Goal: Transaction & Acquisition: Book appointment/travel/reservation

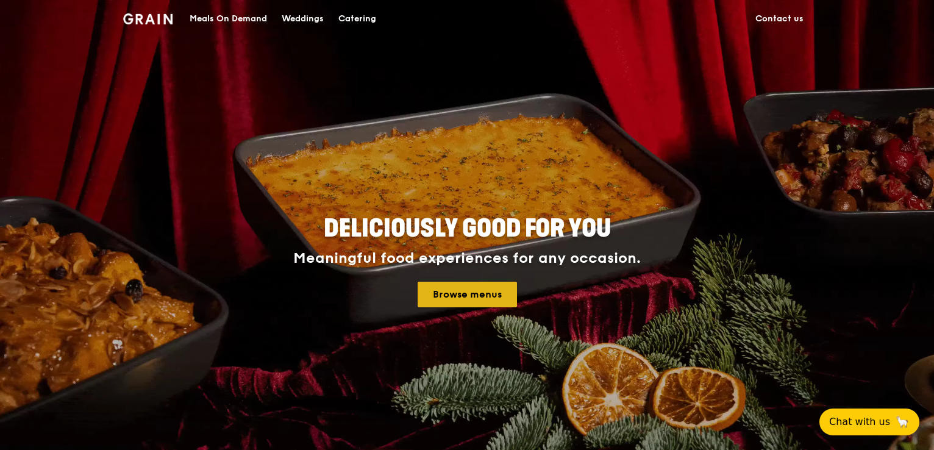
click at [465, 296] on link "Browse menus" at bounding box center [467, 295] width 99 height 26
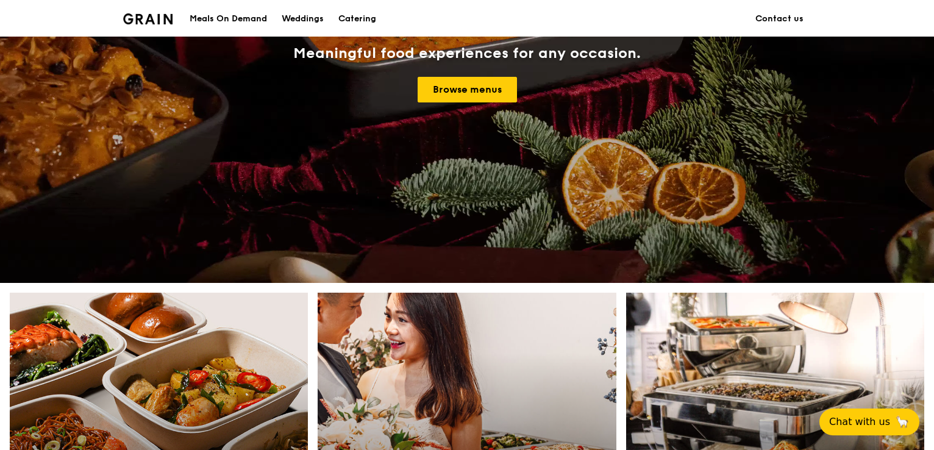
scroll to position [61, 0]
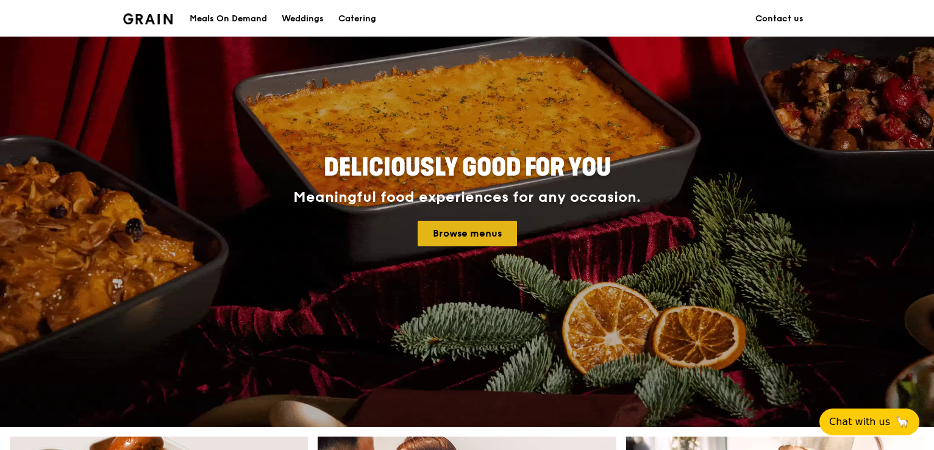
click at [461, 246] on link "Browse menus" at bounding box center [467, 234] width 99 height 26
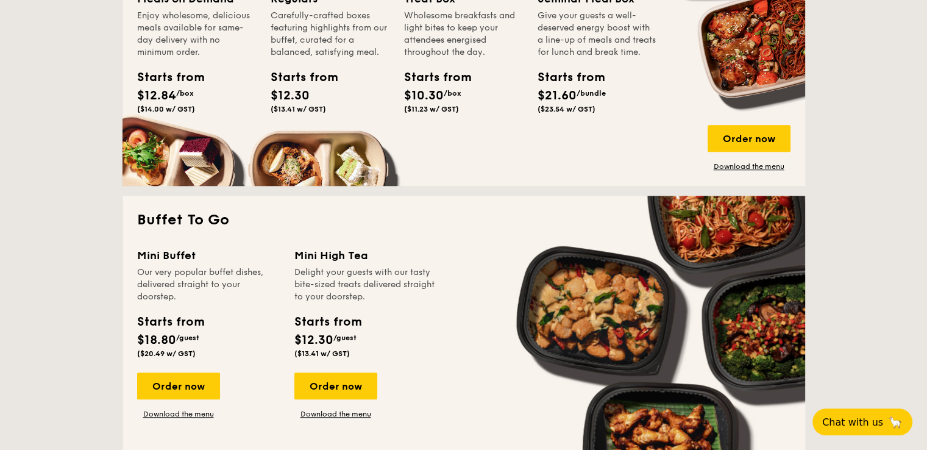
scroll to position [1037, 0]
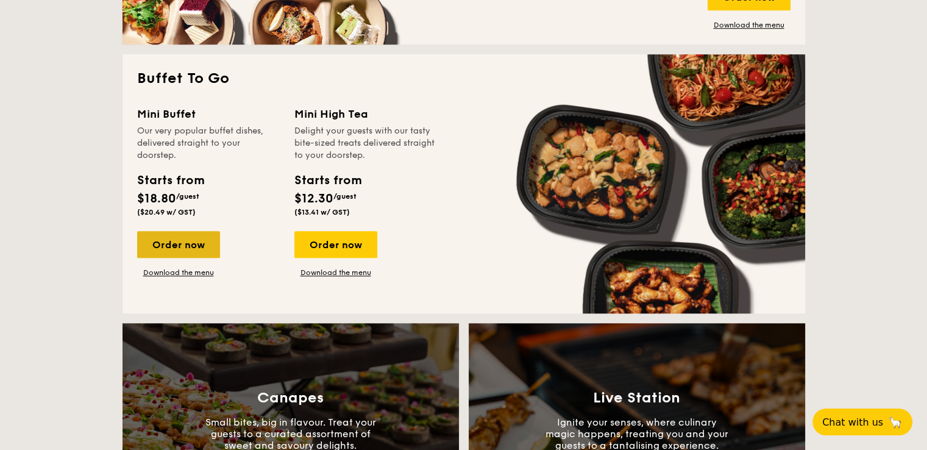
click at [198, 252] on div "Order now" at bounding box center [178, 244] width 83 height 27
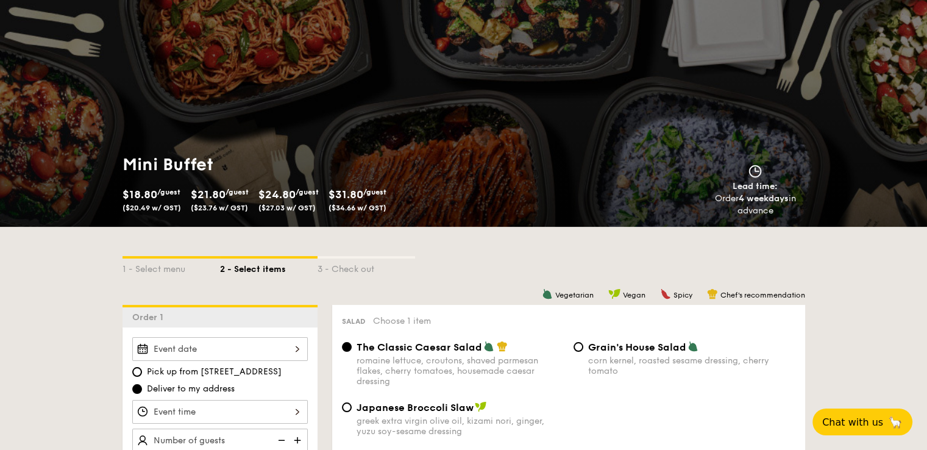
scroll to position [122, 0]
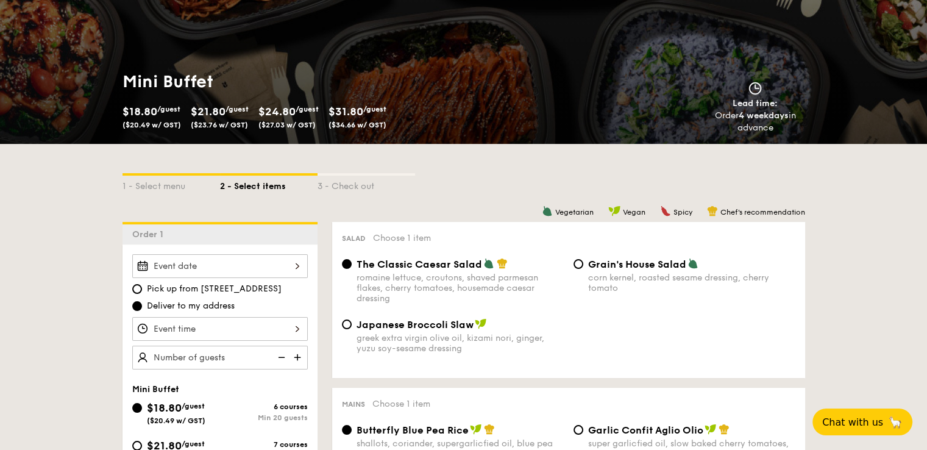
click at [262, 266] on div at bounding box center [220, 266] width 176 height 24
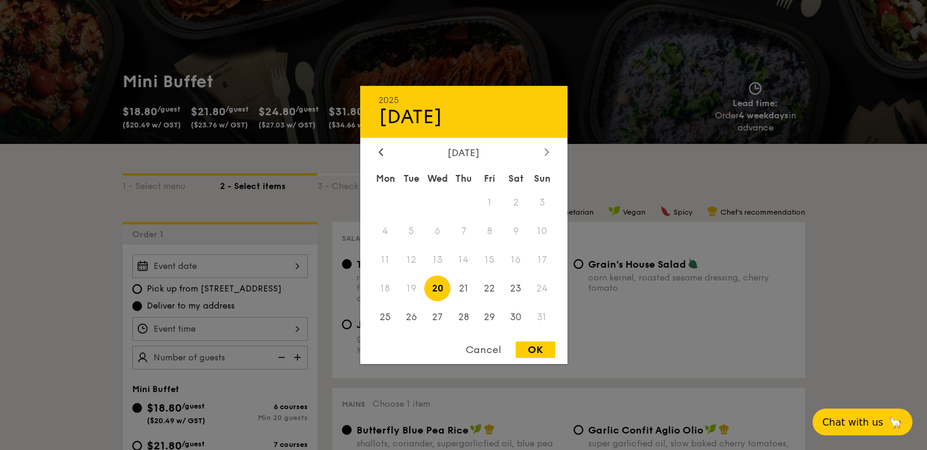
click at [543, 155] on div at bounding box center [546, 153] width 11 height 12
click at [470, 201] on span "4" at bounding box center [464, 203] width 26 height 26
click at [530, 352] on div "OK" at bounding box center [536, 349] width 40 height 16
type input "[DATE]"
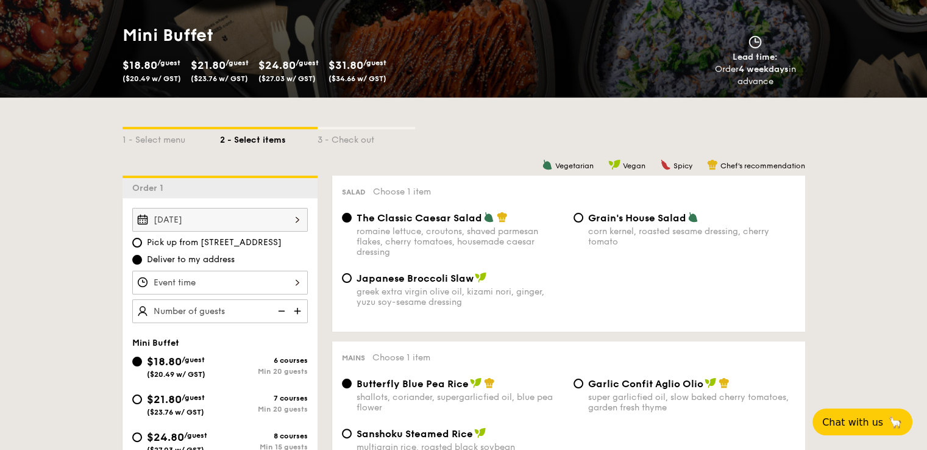
scroll to position [244, 0]
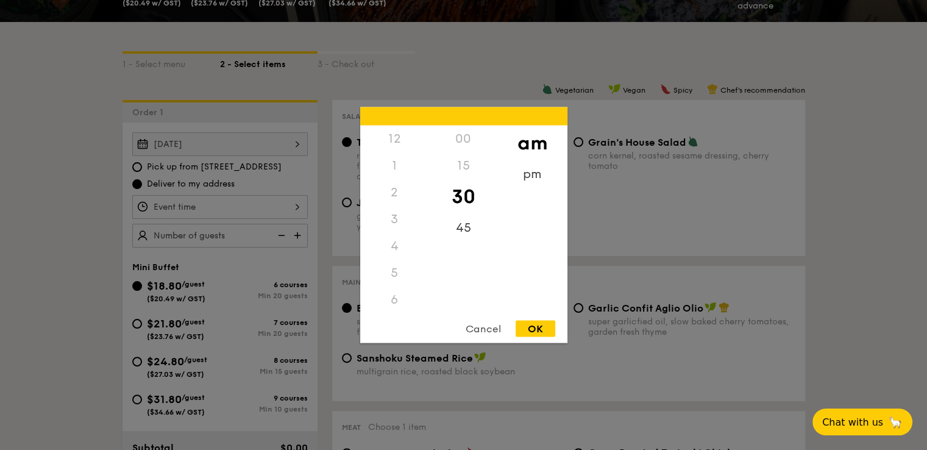
click at [288, 213] on div "12 1 2 3 4 5 6 7 8 9 10 11 00 15 30 45 am pm Cancel OK" at bounding box center [220, 207] width 176 height 24
click at [288, 213] on div at bounding box center [463, 225] width 927 height 450
click at [179, 212] on div "12 1 2 3 4 5 6 7 8 9 10 11 00 15 30 45 am pm Cancel OK" at bounding box center [220, 207] width 176 height 24
click at [534, 180] on div "pm" at bounding box center [532, 178] width 69 height 35
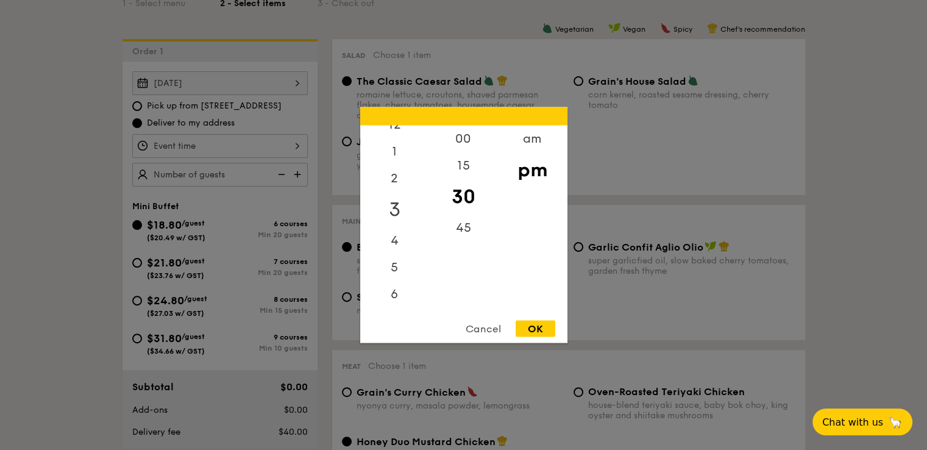
scroll to position [0, 0]
click at [404, 147] on div "12" at bounding box center [394, 143] width 69 height 35
click at [538, 332] on div "OK" at bounding box center [536, 329] width 40 height 16
type input "12:30PM"
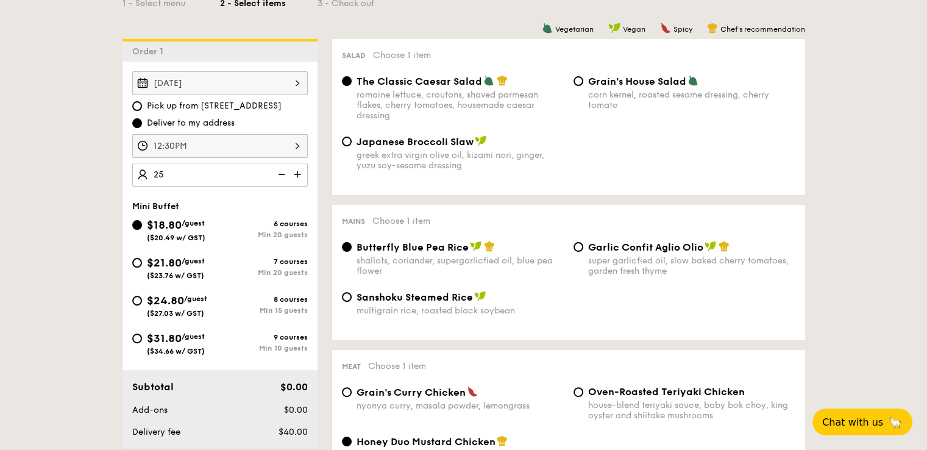
type input "25 guests"
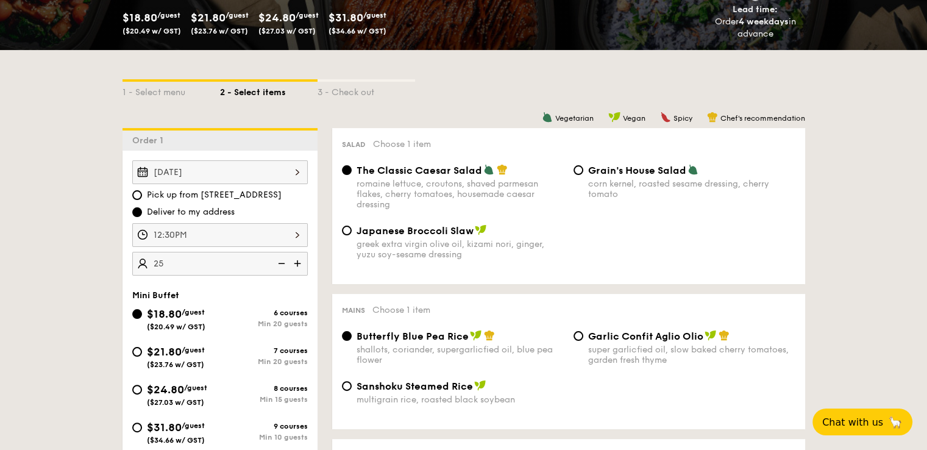
scroll to position [244, 0]
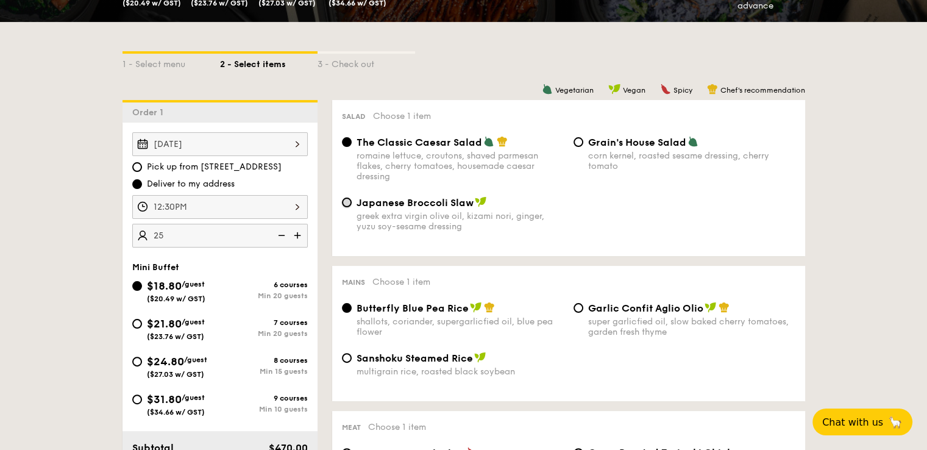
click at [344, 204] on input "Japanese Broccoli Slaw greek extra virgin olive oil, kizami [PERSON_NAME], yuzu…" at bounding box center [347, 203] width 10 height 10
radio input "true"
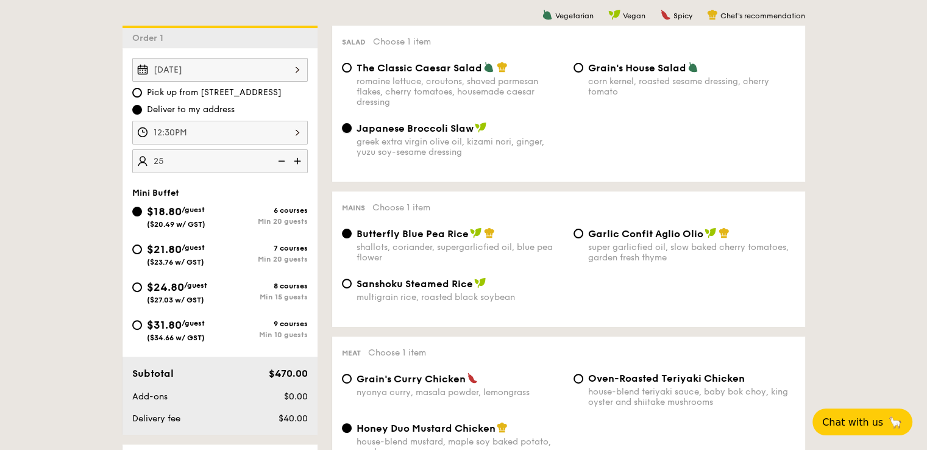
scroll to position [366, 0]
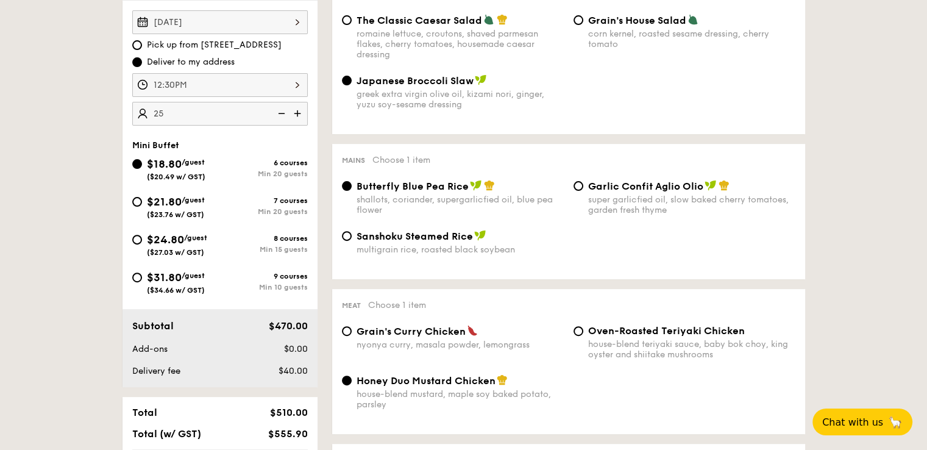
click at [344, 245] on div "Sanshoku Steamed Rice multigrain rice, roasted black soybean" at bounding box center [453, 242] width 232 height 25
click at [346, 241] on input "Sanshoku Steamed Rice multigrain rice, roasted black soybean" at bounding box center [347, 236] width 10 height 10
radio input "true"
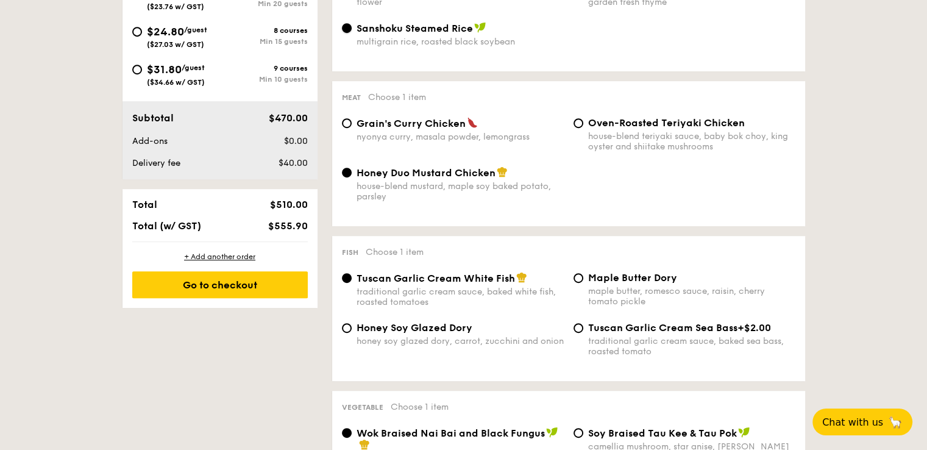
scroll to position [671, 0]
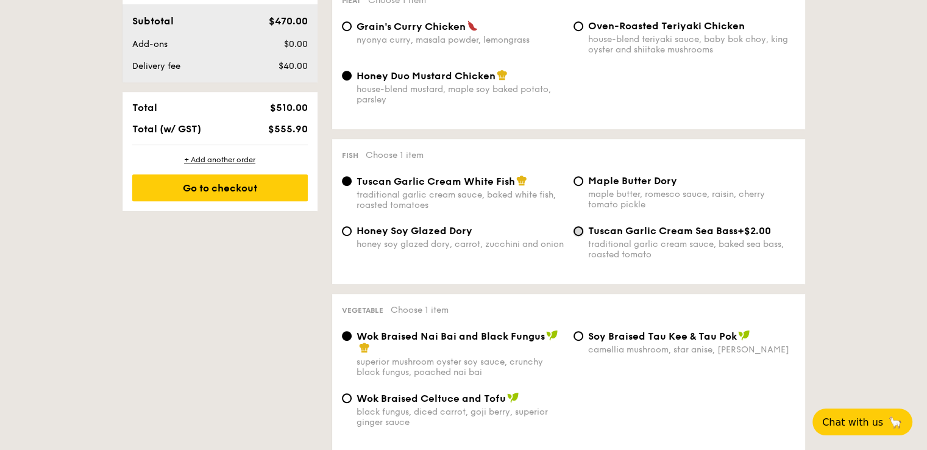
click at [579, 236] on input "Tuscan Garlic Cream Sea Bass +$2.00 traditional garlic cream sauce, baked sea b…" at bounding box center [579, 231] width 10 height 10
radio input "true"
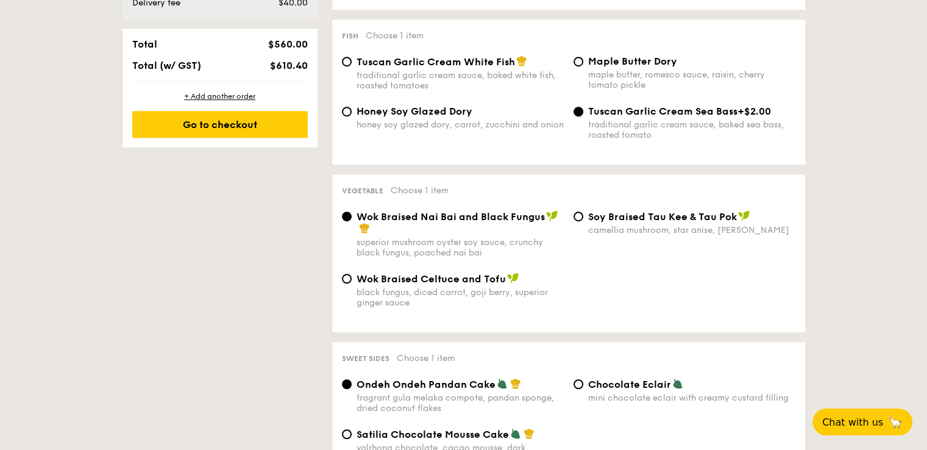
scroll to position [793, 0]
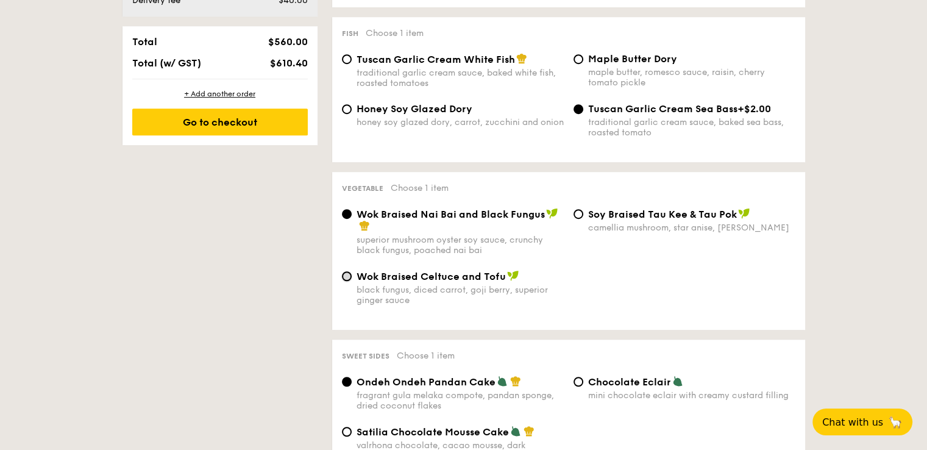
click at [350, 280] on input "Wok Braised Celtuce and Tofu black fungus, diced carrot, goji [PERSON_NAME], su…" at bounding box center [347, 276] width 10 height 10
radio input "true"
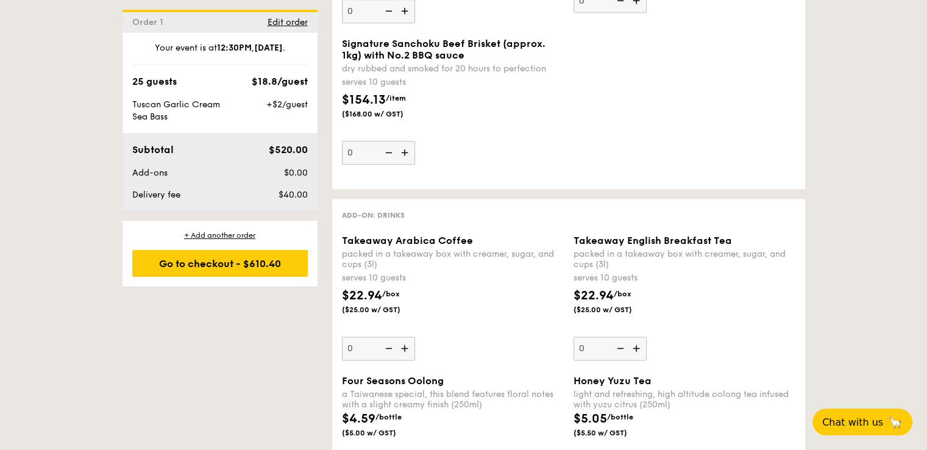
scroll to position [1707, 0]
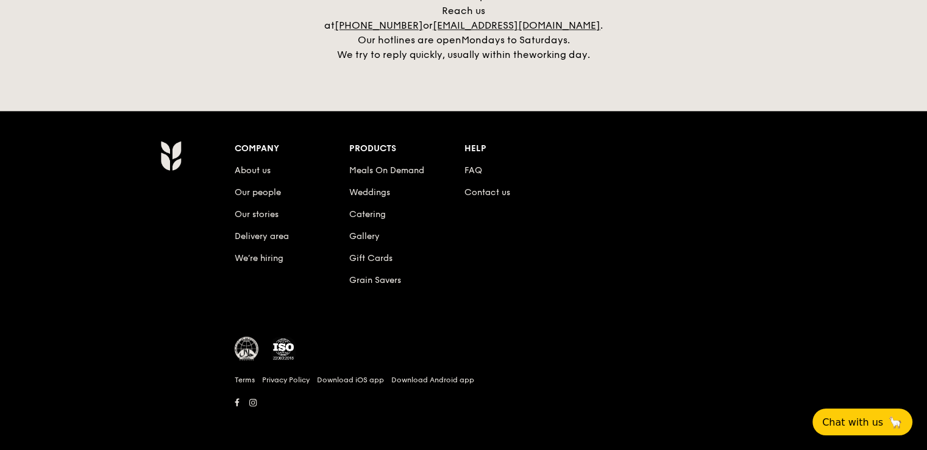
scroll to position [2369, 0]
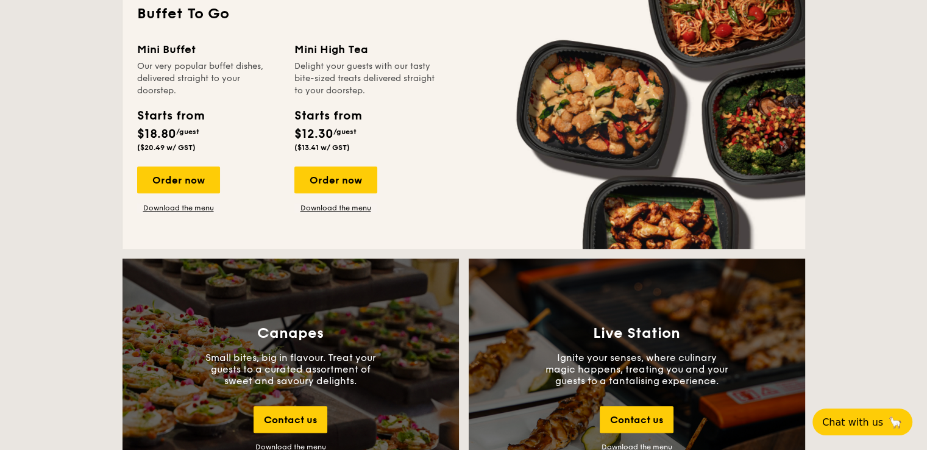
scroll to position [976, 0]
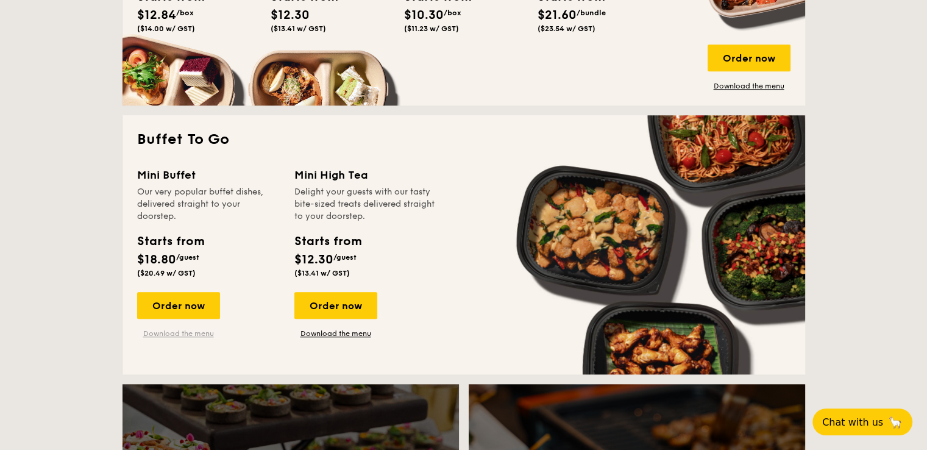
click at [187, 332] on link "Download the menu" at bounding box center [178, 334] width 83 height 10
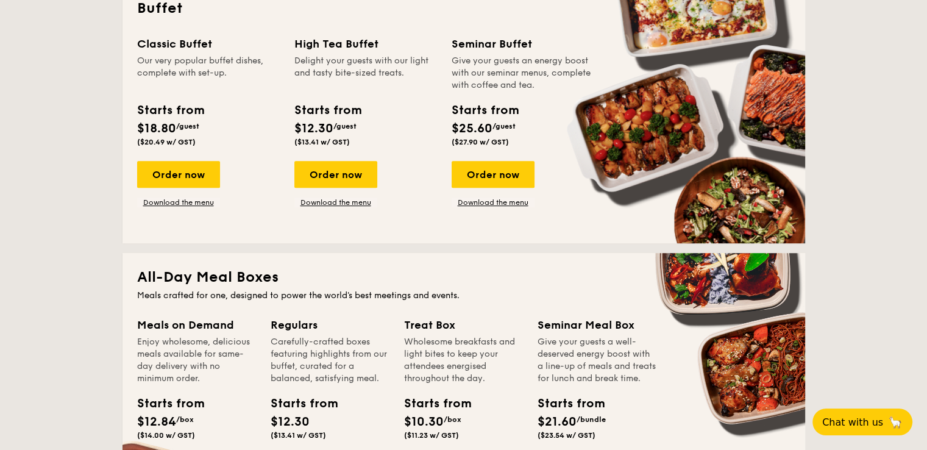
scroll to position [549, 0]
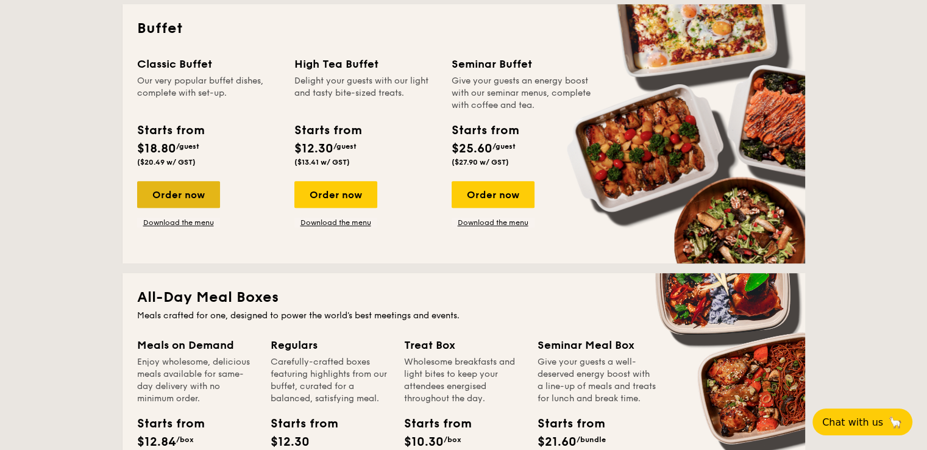
click at [198, 203] on div "Order now" at bounding box center [178, 194] width 83 height 27
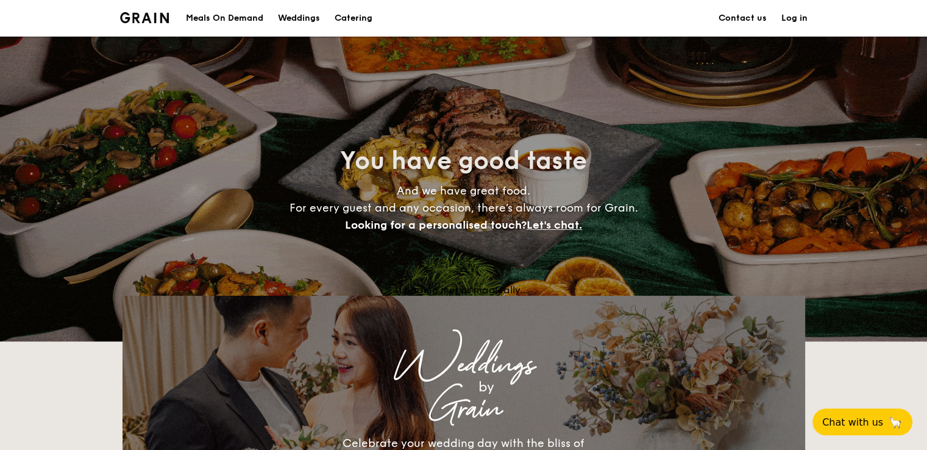
scroll to position [1881, 0]
